Goal: Task Accomplishment & Management: Manage account settings

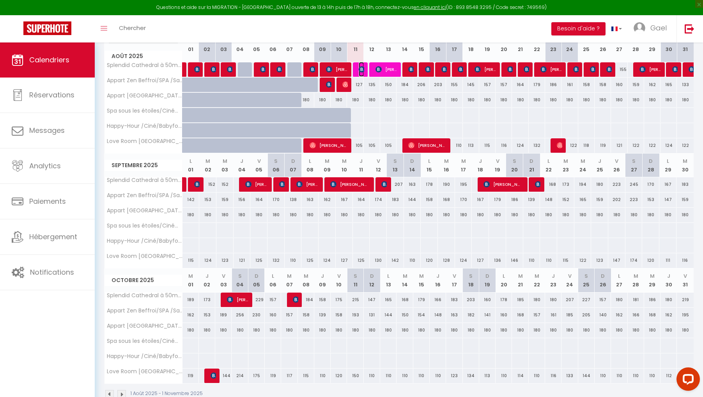
click at [361, 72] on img at bounding box center [362, 69] width 6 height 6
select select "OK"
select select "0"
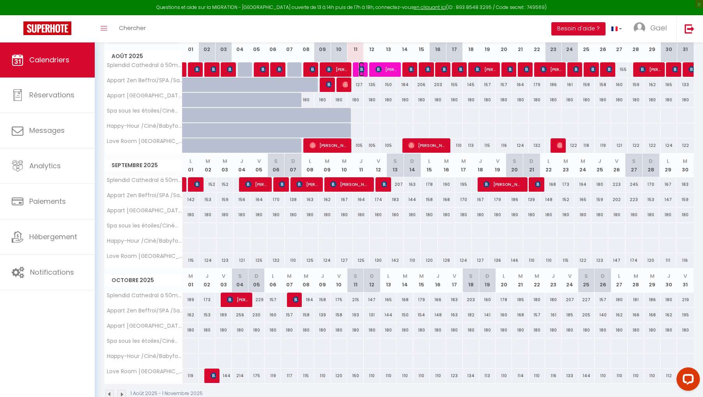
select select "1"
select select
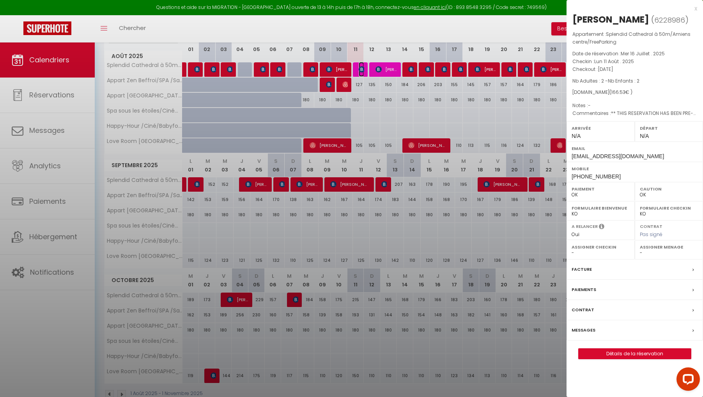
select select "42636"
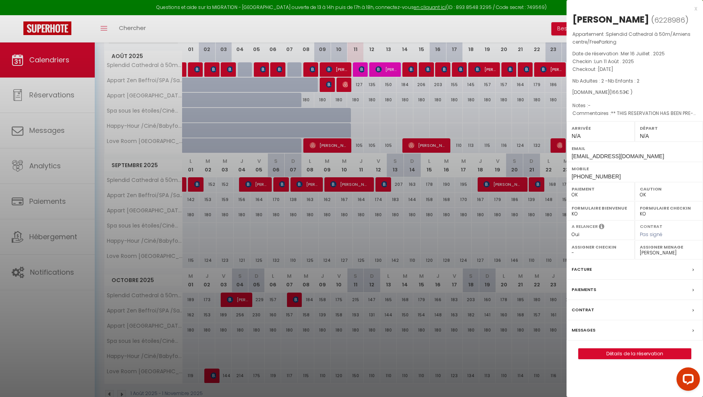
click at [362, 69] on div at bounding box center [351, 198] width 703 height 397
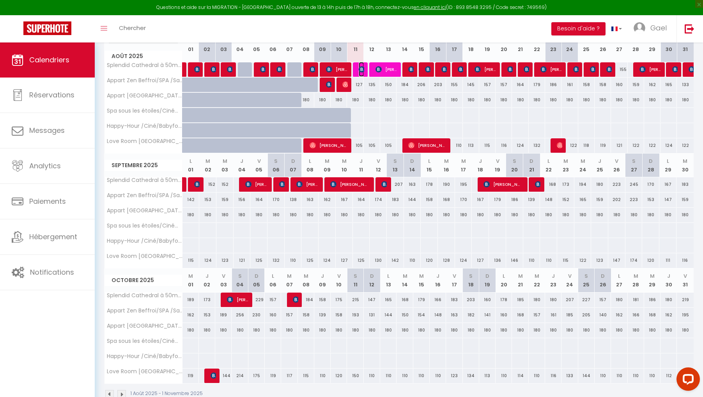
click at [361, 69] on img at bounding box center [362, 69] width 6 height 6
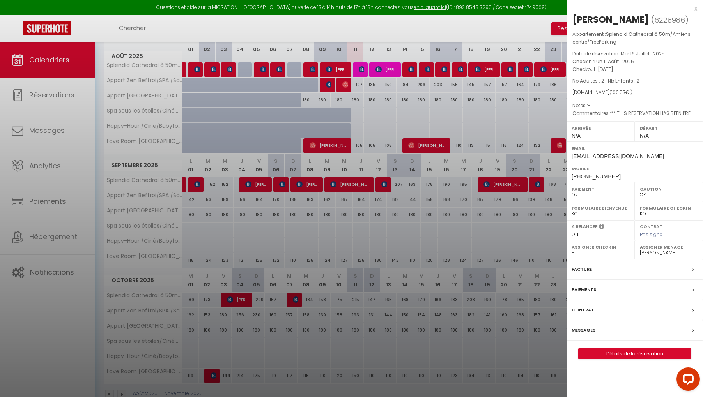
click at [44, 57] on div at bounding box center [351, 198] width 703 height 397
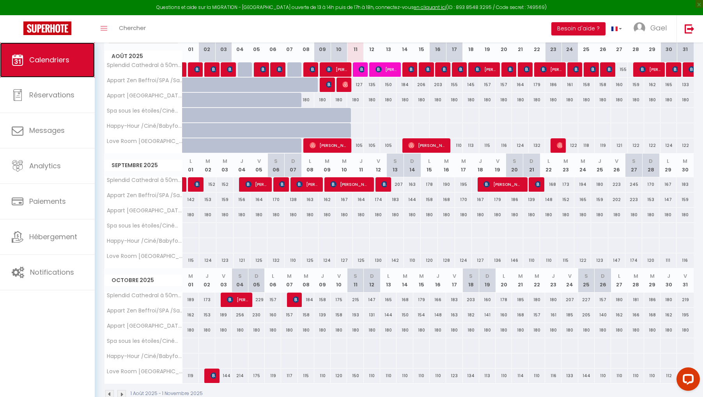
click at [48, 61] on span "Calendriers" at bounding box center [49, 60] width 40 height 10
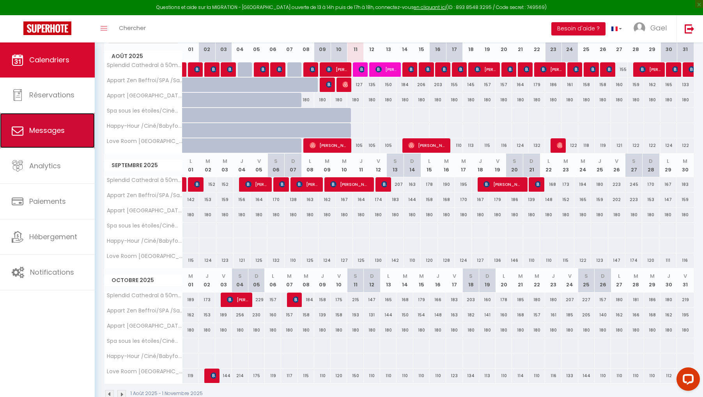
click at [41, 134] on span "Messages" at bounding box center [46, 131] width 35 height 10
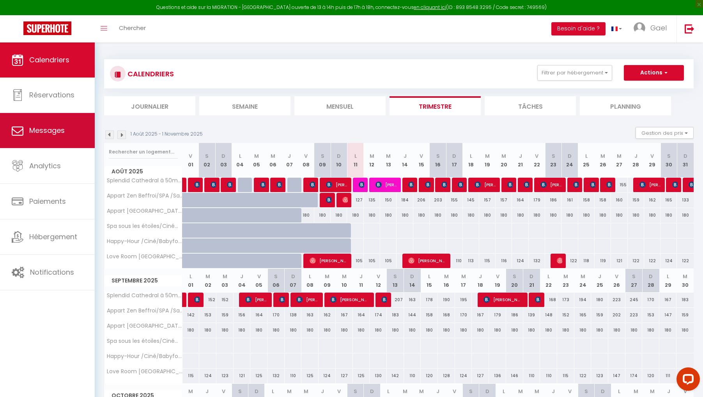
select select "message"
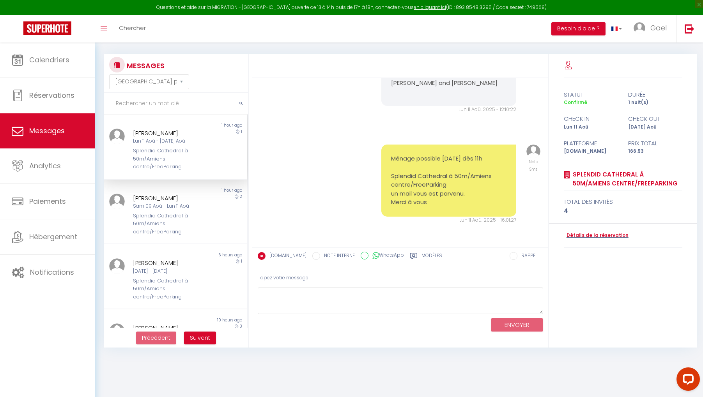
scroll to position [42, 0]
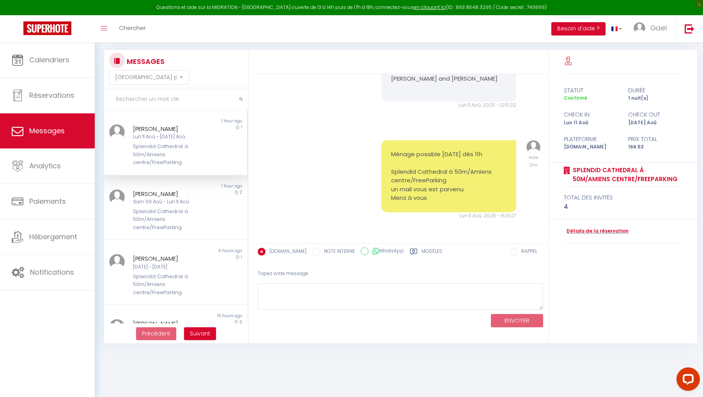
click at [421, 252] on label "Modèles" at bounding box center [431, 253] width 21 height 10
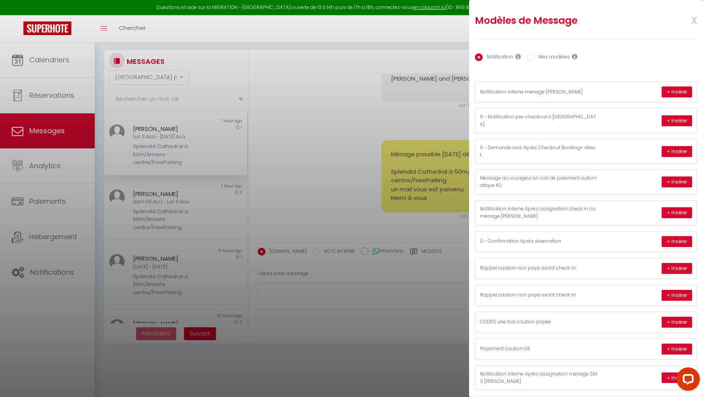
click at [336, 145] on div at bounding box center [351, 198] width 703 height 397
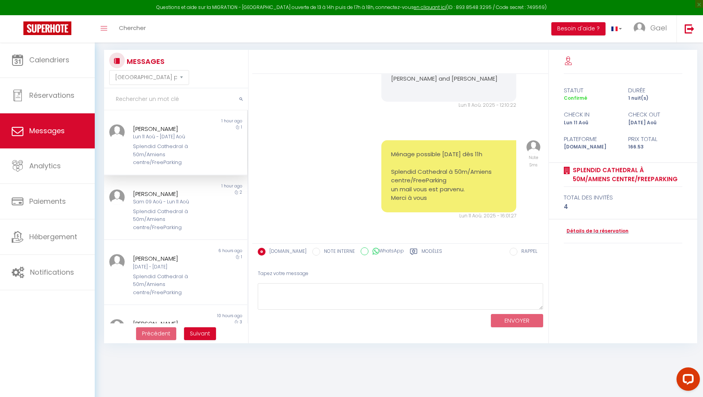
click at [336, 177] on div "Ménage possible [DATE] dès 11h Splendid Cathedral à 50m/Amiens centre/FreeParki…" at bounding box center [400, 180] width 290 height 111
click at [280, 291] on textarea at bounding box center [400, 296] width 285 height 27
click at [423, 252] on label "Modèles" at bounding box center [431, 253] width 21 height 10
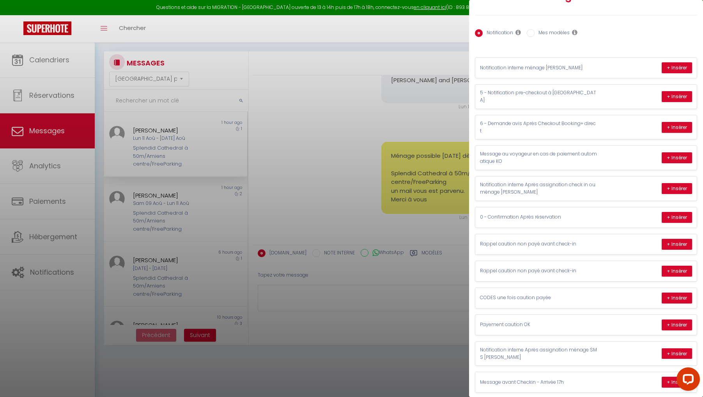
scroll to position [41, 0]
click at [339, 165] on div at bounding box center [351, 198] width 703 height 397
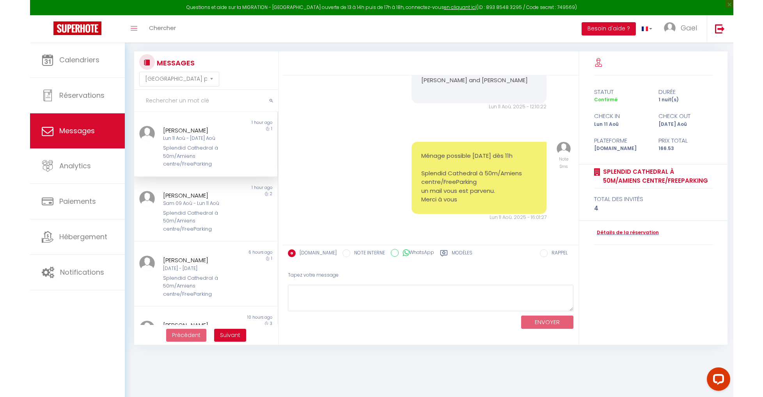
scroll to position [5531, 0]
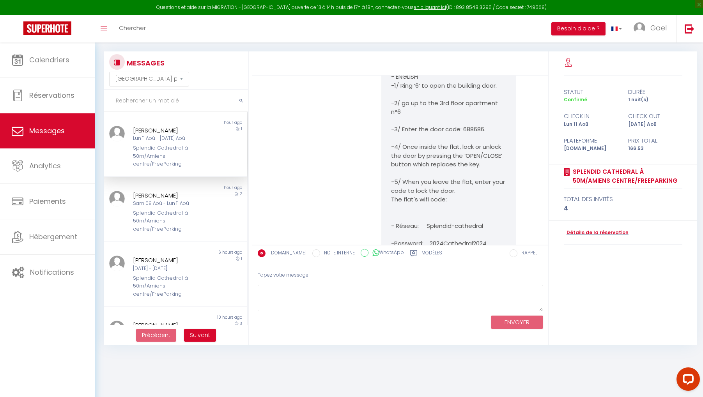
click at [175, 142] on div "Lun 11 Aoû - [DATE] Aoû" at bounding box center [169, 138] width 73 height 7
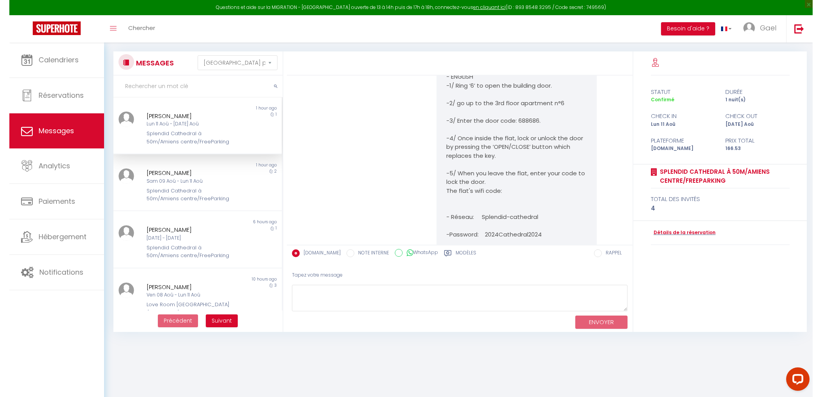
scroll to position [4961, 0]
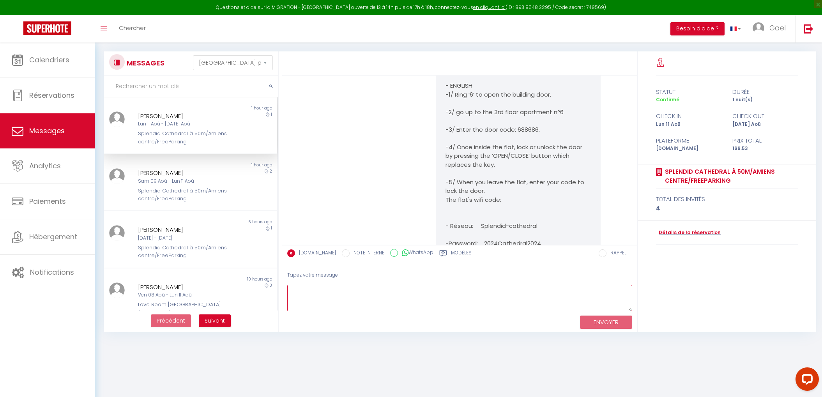
click at [334, 295] on textarea at bounding box center [459, 298] width 345 height 27
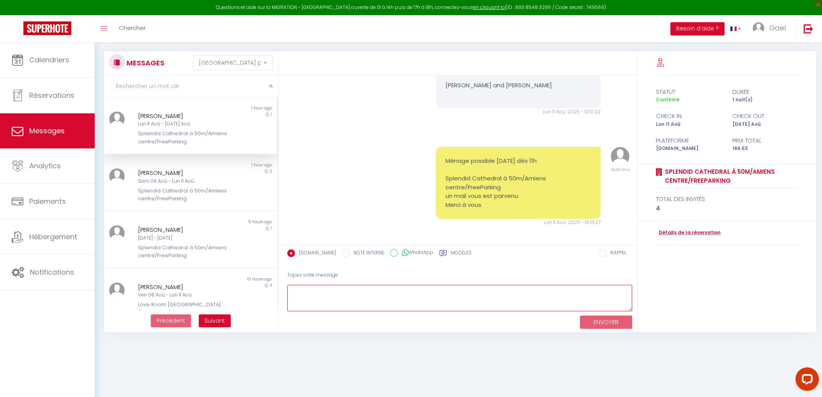
scroll to position [5422, 0]
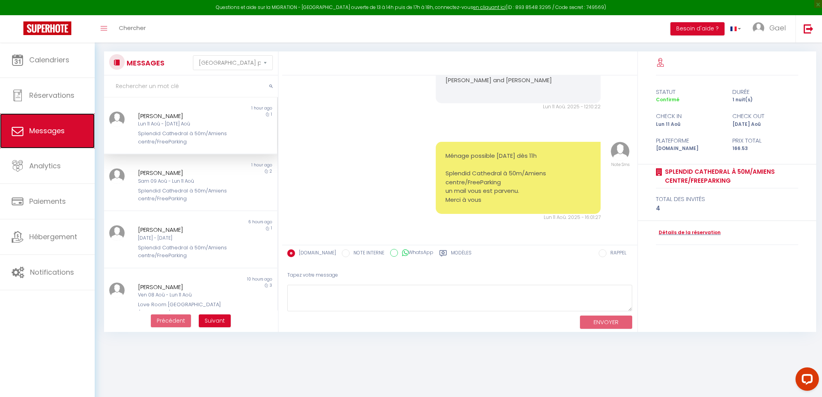
click at [34, 126] on link "Messages" at bounding box center [47, 130] width 95 height 35
click at [456, 254] on label "Modèles" at bounding box center [461, 254] width 21 height 10
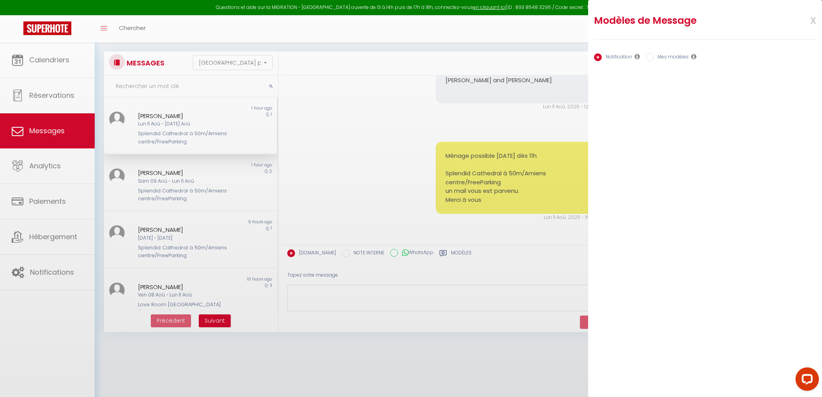
scroll to position [0, 0]
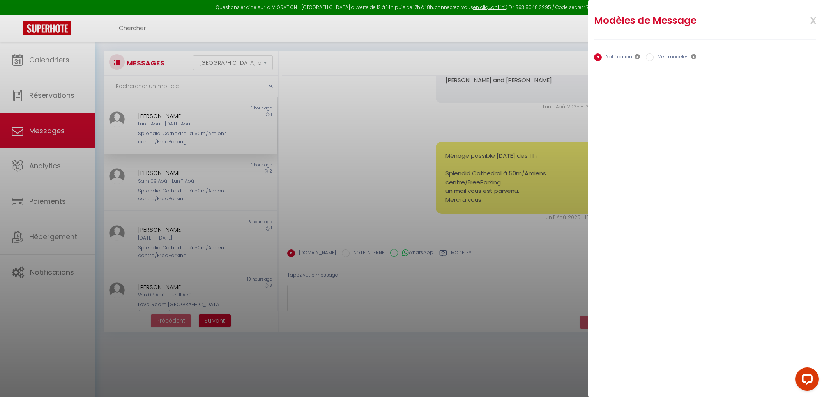
click at [650, 57] on input "Mes modèles" at bounding box center [650, 57] width 8 height 8
radio input "true"
click at [672, 57] on label "Mes modèles" at bounding box center [671, 57] width 35 height 9
click at [654, 57] on input "Mes modèles" at bounding box center [650, 57] width 8 height 8
click at [614, 51] on div "Notification Mes modèles" at bounding box center [705, 58] width 222 height 16
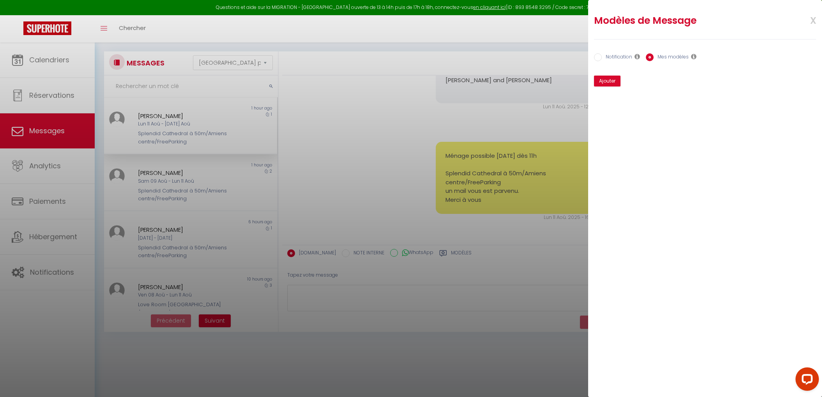
click at [614, 57] on label "Notification" at bounding box center [617, 57] width 30 height 9
click at [602, 57] on input "Notification" at bounding box center [598, 57] width 8 height 8
radio input "true"
radio input "false"
click at [628, 144] on div "Modèles de Message x Notification Mes modèles Nom Message Afficher les shortcod…" at bounding box center [705, 198] width 234 height 397
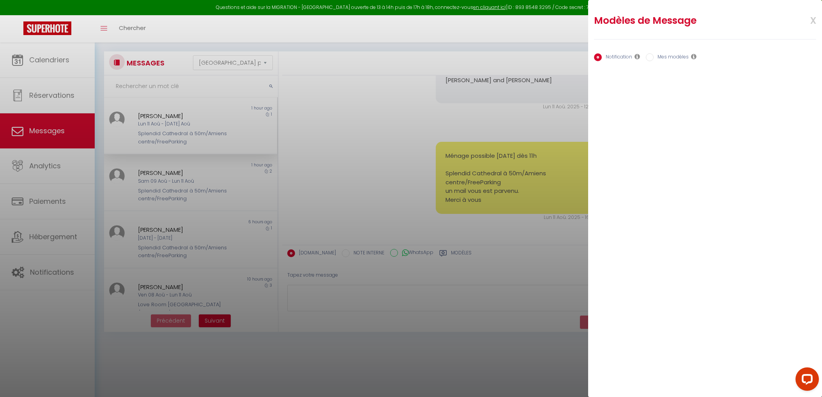
click at [628, 144] on div "Modèles de Message x Notification Mes modèles Nom Message Afficher les shortcod…" at bounding box center [705, 198] width 234 height 397
click at [388, 174] on div at bounding box center [411, 198] width 822 height 397
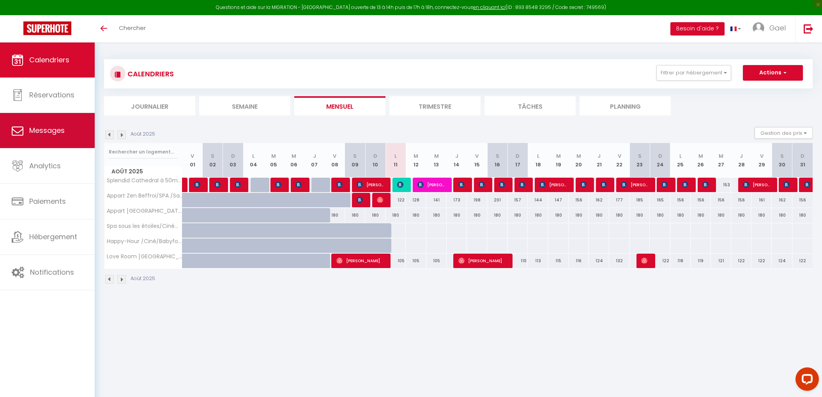
click at [36, 138] on link "Messages" at bounding box center [47, 130] width 95 height 35
select select "message"
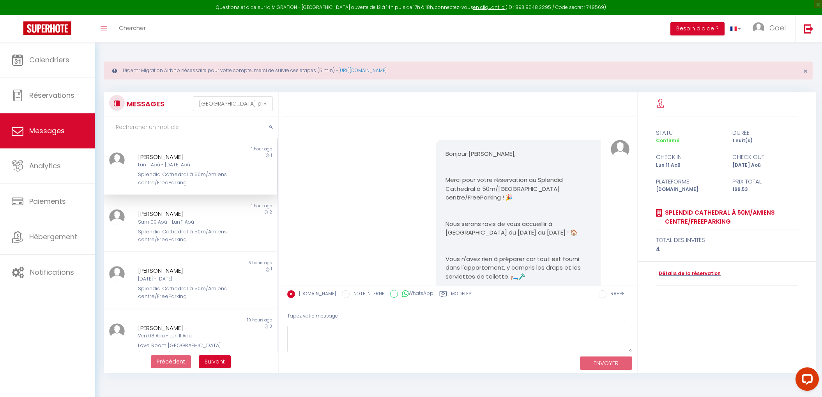
scroll to position [5422, 0]
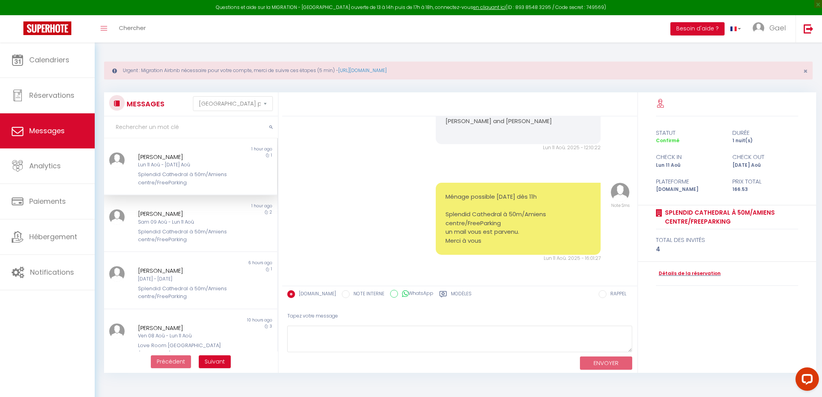
click at [200, 163] on div "Lun 11 Aoû - [DATE] Aoû" at bounding box center [183, 164] width 91 height 7
click at [451, 291] on label "Modèles" at bounding box center [461, 295] width 21 height 10
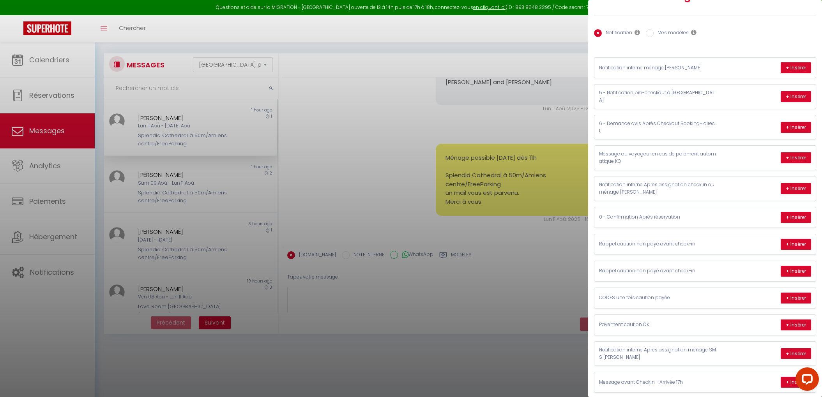
scroll to position [42, 0]
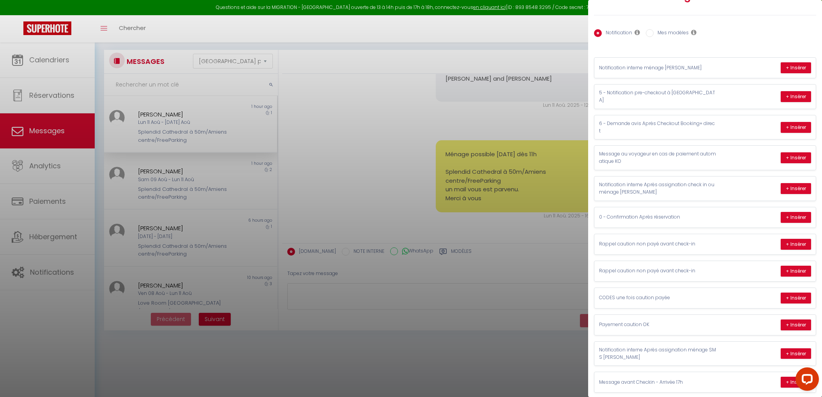
click at [497, 220] on div at bounding box center [411, 198] width 822 height 397
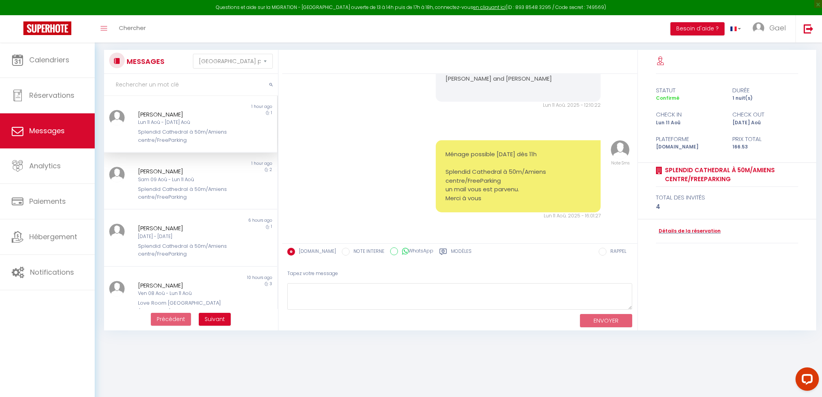
scroll to position [5422, 0]
click at [223, 123] on div "Lun 11 Aoû - [DATE] Aoû" at bounding box center [183, 122] width 91 height 7
click at [224, 122] on div "[PERSON_NAME] 11 Aoû - [DATE] Aoû Splendid Cathedral à 50m/Amiens centre/FreePa…" at bounding box center [183, 127] width 101 height 34
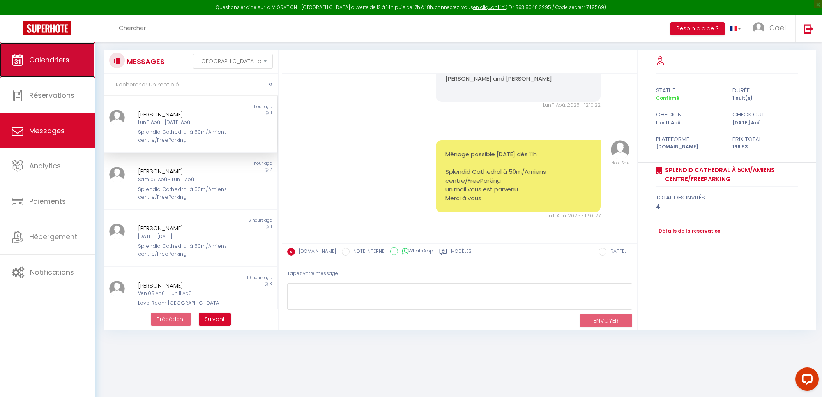
click at [44, 65] on link "Calendriers" at bounding box center [47, 59] width 95 height 35
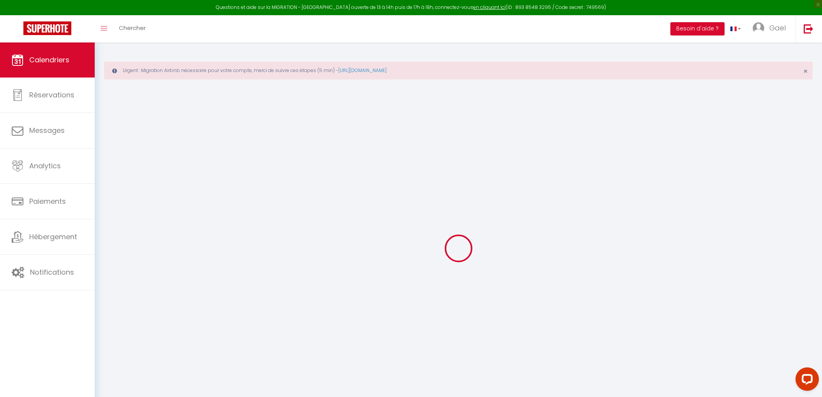
select select
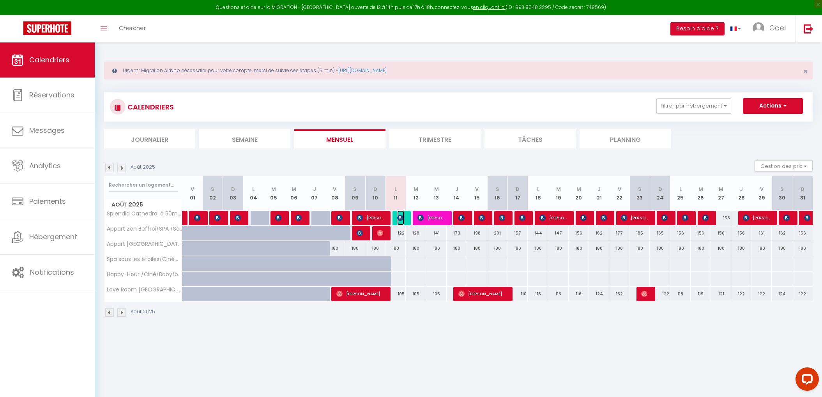
click at [401, 218] on img at bounding box center [400, 218] width 6 height 6
select select "OK"
select select "0"
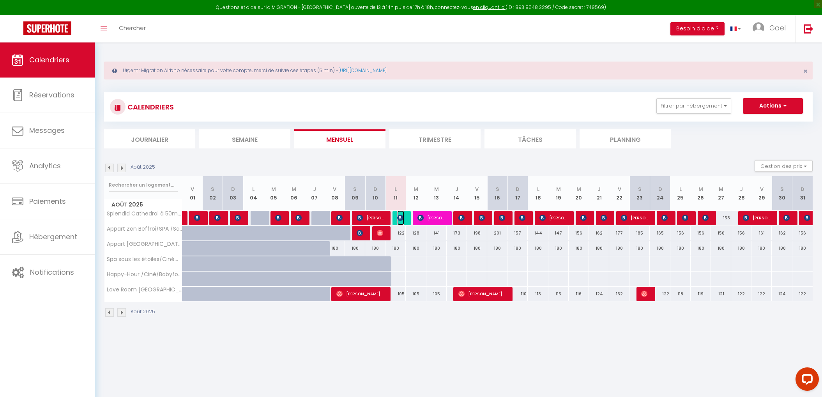
select select "1"
select select
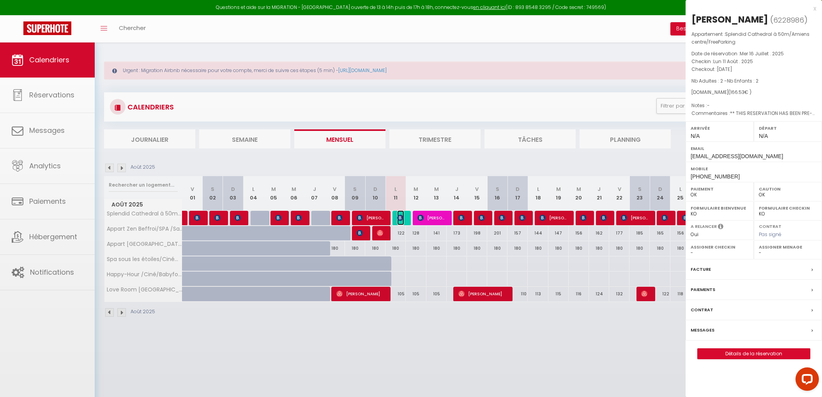
select select "42636"
